Goal: Task Accomplishment & Management: Use online tool/utility

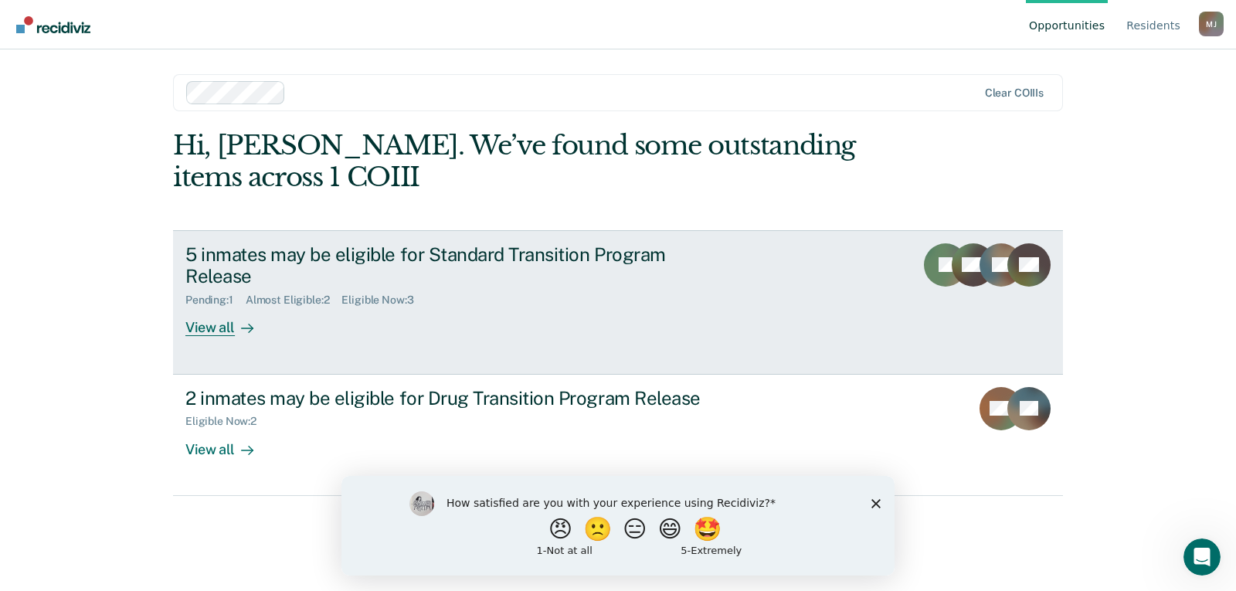
click at [204, 327] on div "View all" at bounding box center [228, 322] width 86 height 30
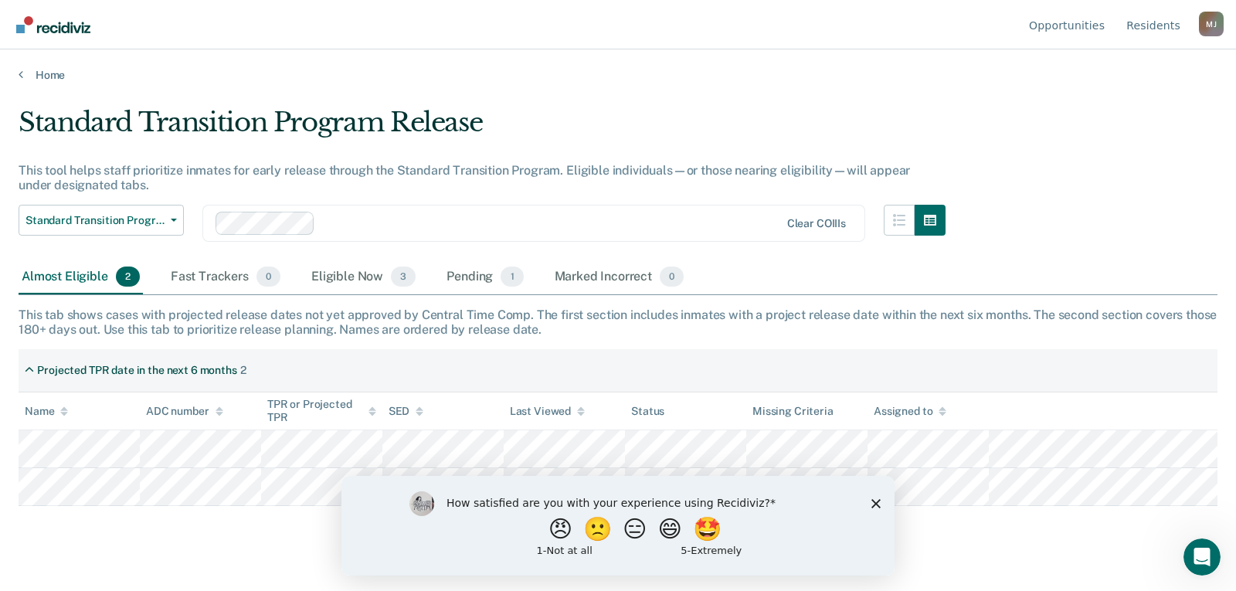
click at [883, 505] on div "How satisfied are you with your experience using Recidiviz? 😠 🙁 😑 😄 🤩 1 - Not a…" at bounding box center [617, 525] width 553 height 100
click at [879, 507] on div "How satisfied are you with your experience using Recidiviz? 😠 🙁 😑 😄 🤩 1 - Not a…" at bounding box center [617, 525] width 553 height 100
click at [873, 503] on icon "Close survey" at bounding box center [875, 502] width 9 height 9
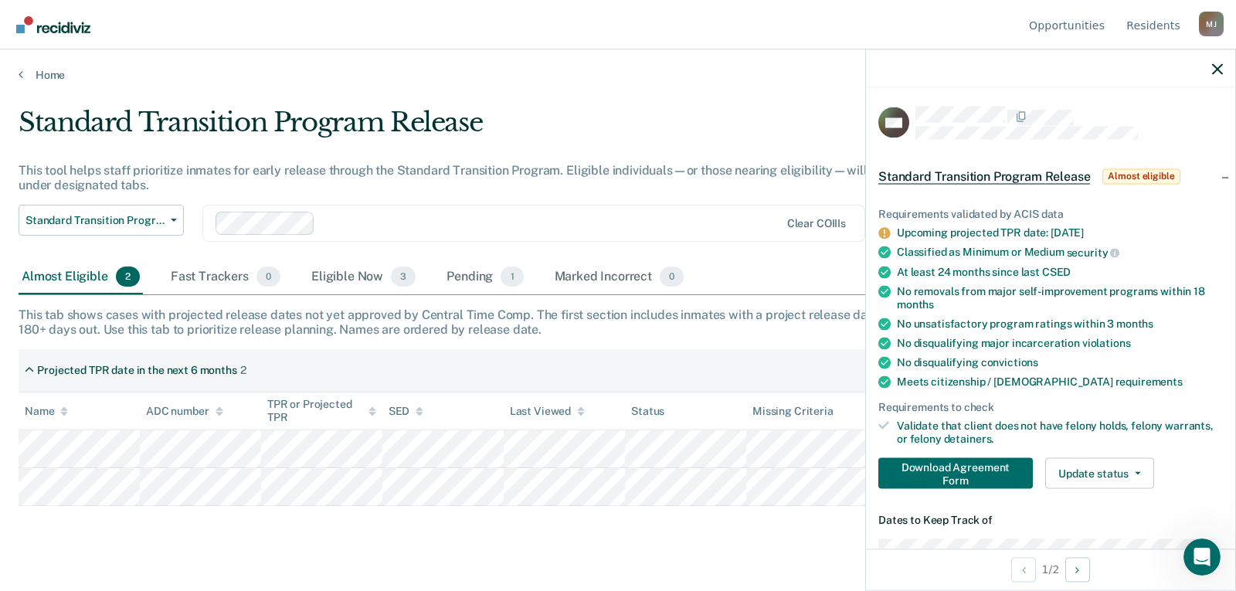
click at [346, 531] on main "Standard Transition Program Release This tool helps staff prioritize inmates fo…" at bounding box center [618, 334] width 1236 height 504
click at [989, 476] on button "Download Agreement Form" at bounding box center [955, 472] width 154 height 31
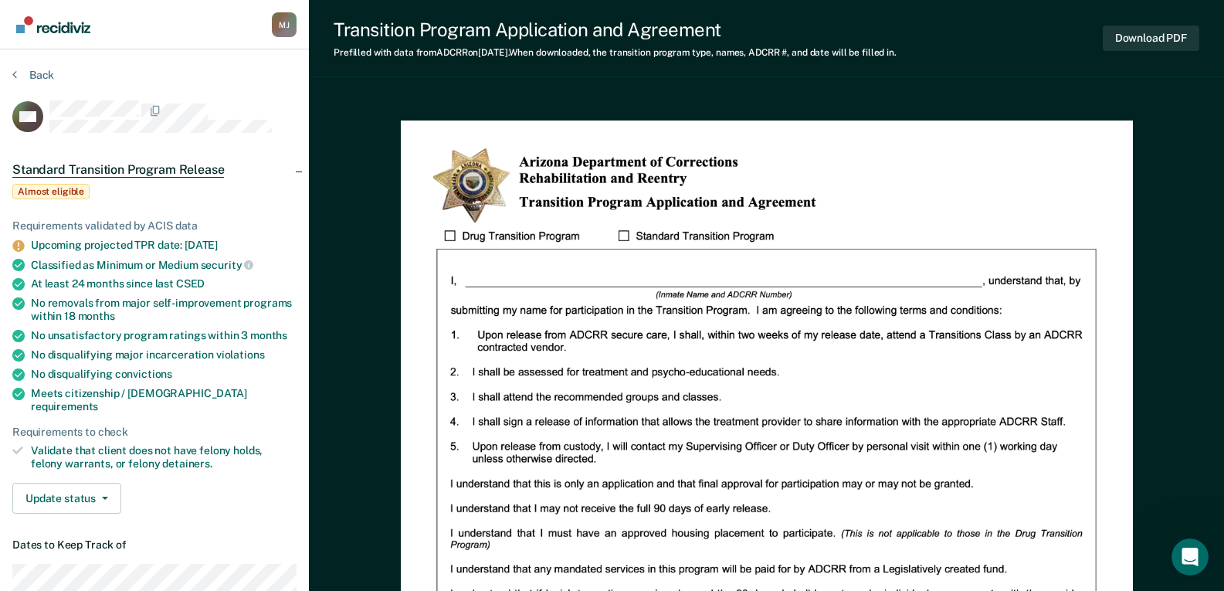
click at [195, 248] on div "Upcoming projected TPR date: [DATE]" at bounding box center [164, 245] width 266 height 13
click at [24, 70] on button "Back" at bounding box center [33, 75] width 42 height 14
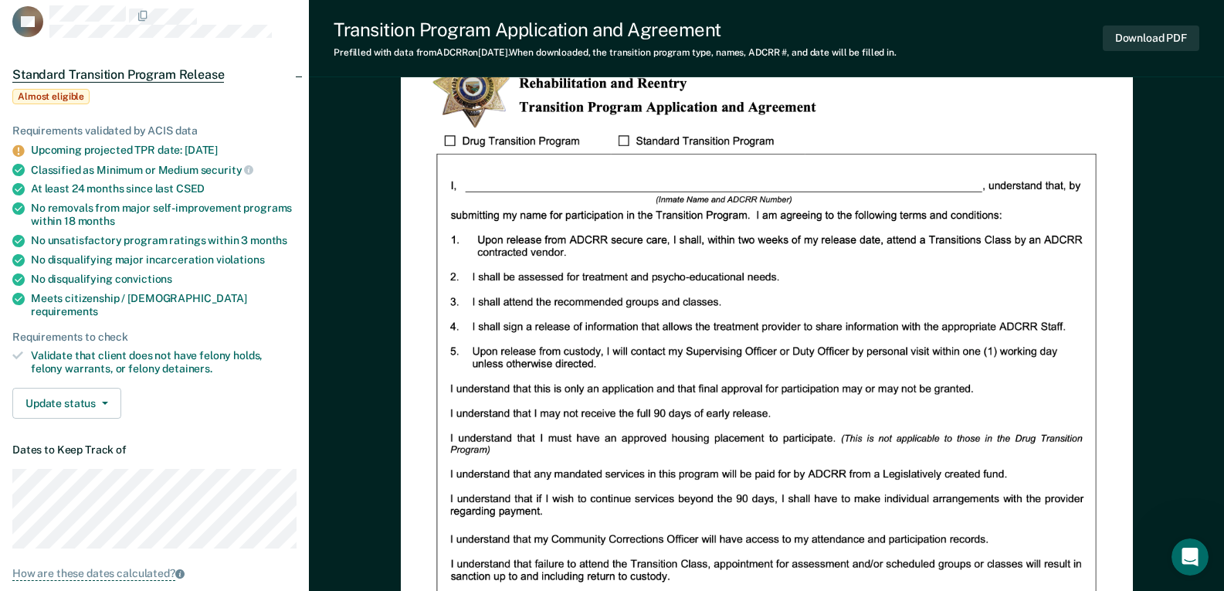
scroll to position [232, 0]
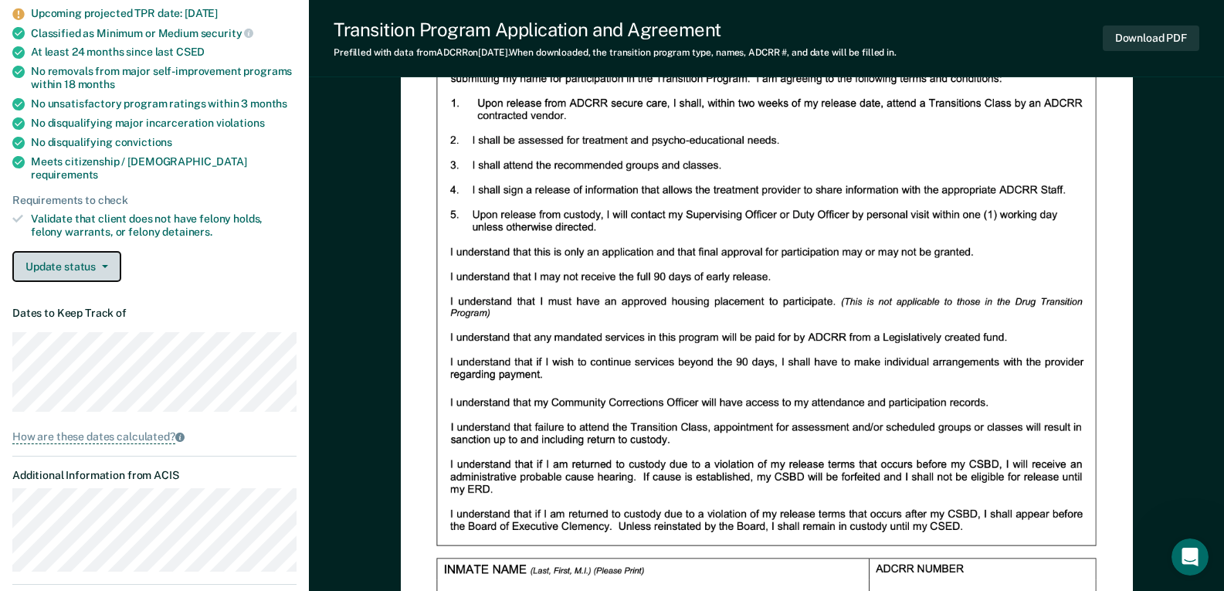
click at [97, 265] on span "button" at bounding box center [102, 266] width 12 height 3
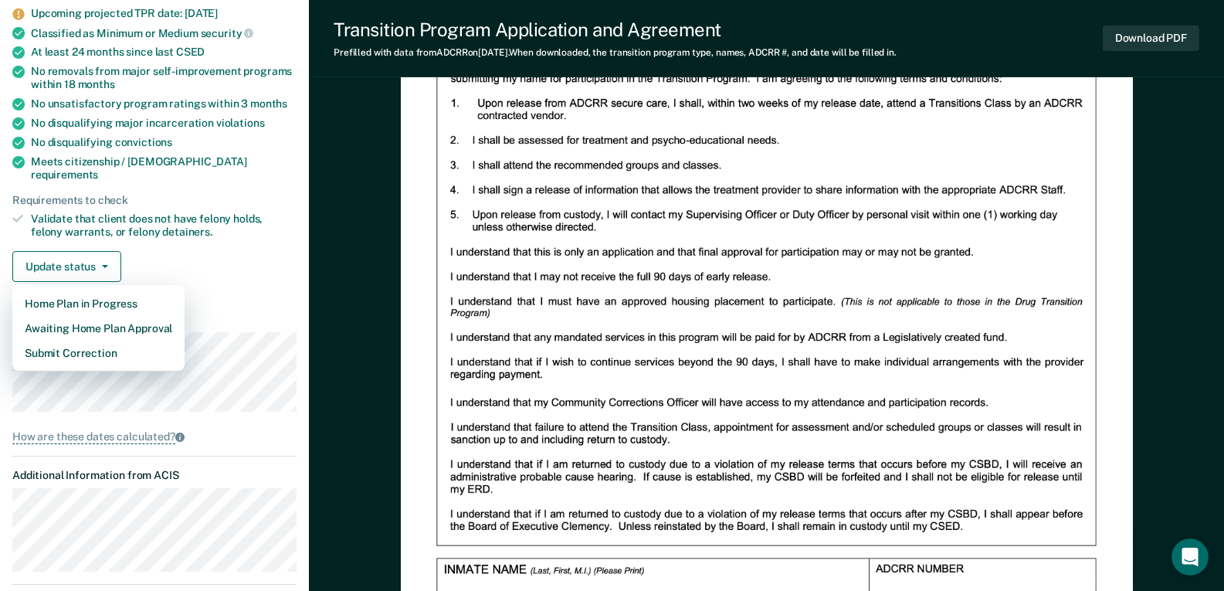
click at [227, 286] on div "Requirements validated by ACIS data Upcoming projected TPR date: [DATE] Classif…" at bounding box center [154, 128] width 309 height 331
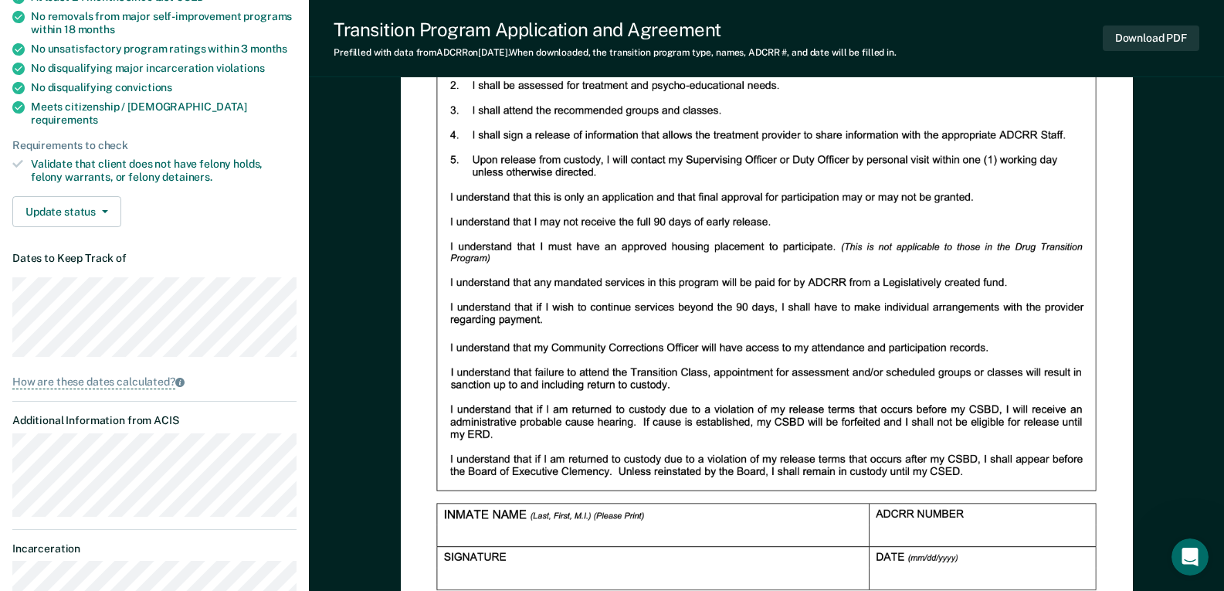
scroll to position [212, 0]
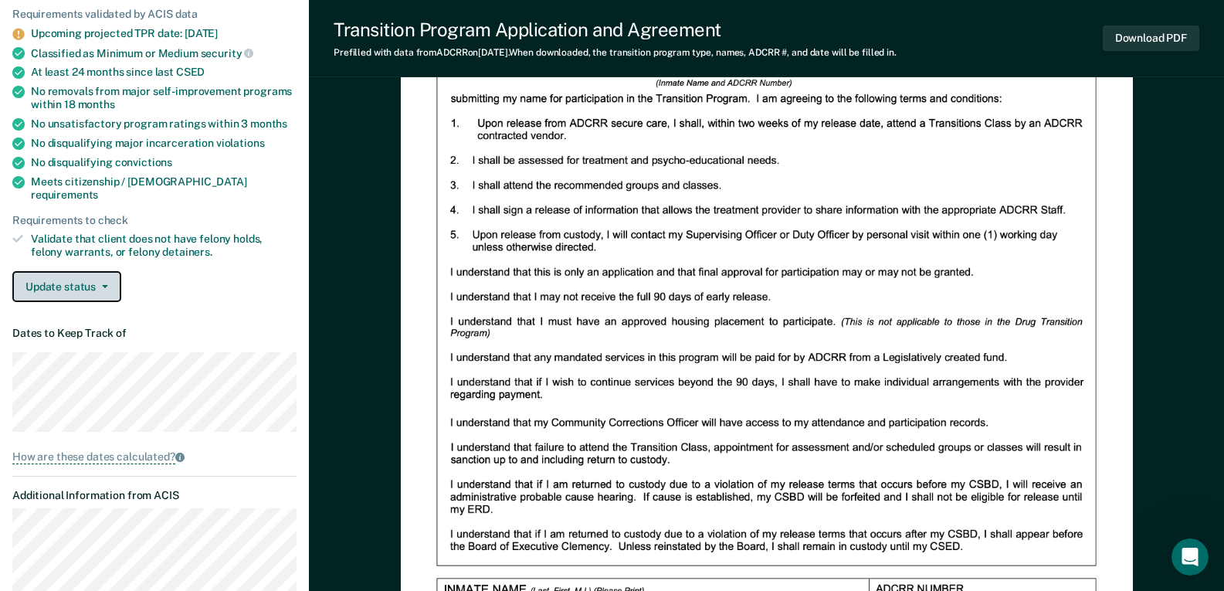
click at [100, 288] on button "Update status" at bounding box center [66, 286] width 109 height 31
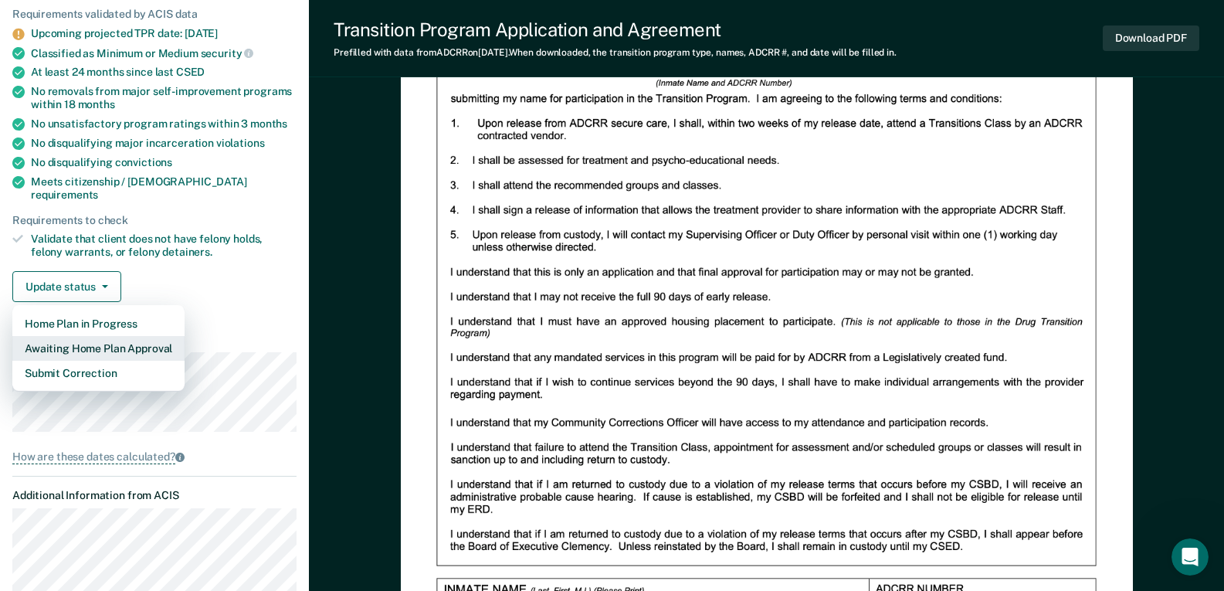
scroll to position [0, 0]
